Goal: Transaction & Acquisition: Subscribe to service/newsletter

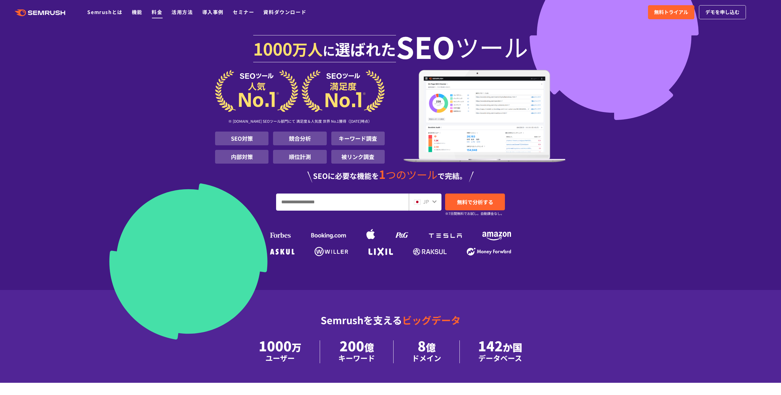
click at [158, 12] on link "料金" at bounding box center [157, 11] width 11 height 7
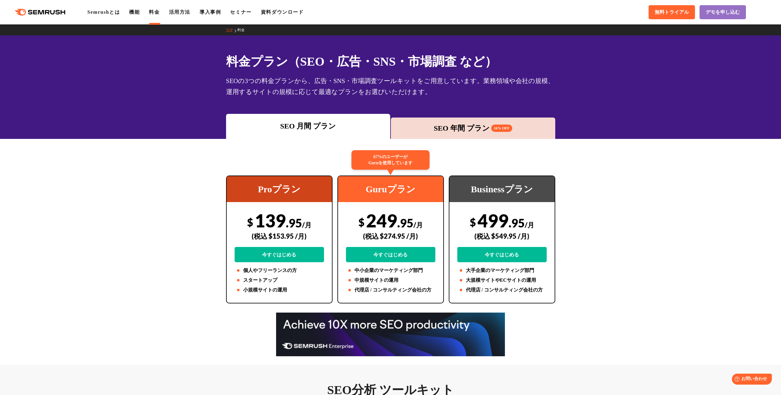
click at [447, 127] on div "SEO 年間 プラン 16% OFF" at bounding box center [473, 128] width 158 height 11
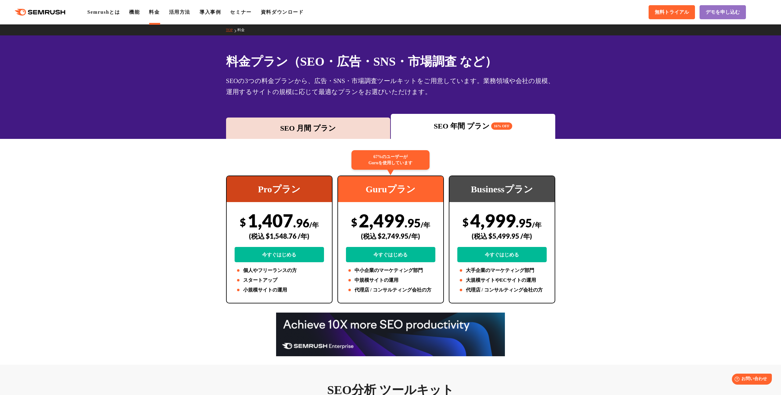
click at [275, 129] on div "SEO 月間 プラン" at bounding box center [308, 128] width 158 height 11
